Goal: Task Accomplishment & Management: Manage account settings

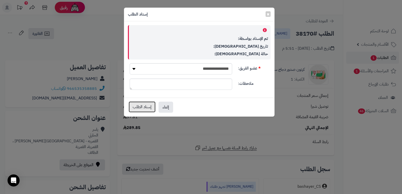
click at [138, 105] on button "إسناد الطلب" at bounding box center [142, 107] width 27 height 11
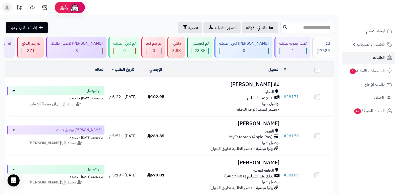
click at [385, 56] on span "الطلبات" at bounding box center [380, 57] width 12 height 7
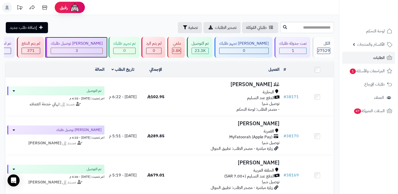
click at [88, 50] on div "3" at bounding box center [77, 51] width 52 height 6
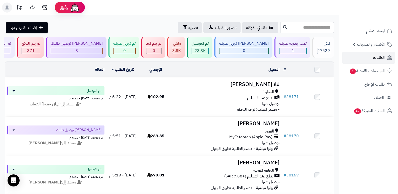
click at [383, 57] on span "الطلبات" at bounding box center [380, 57] width 12 height 7
